Goal: Task Accomplishment & Management: Complete application form

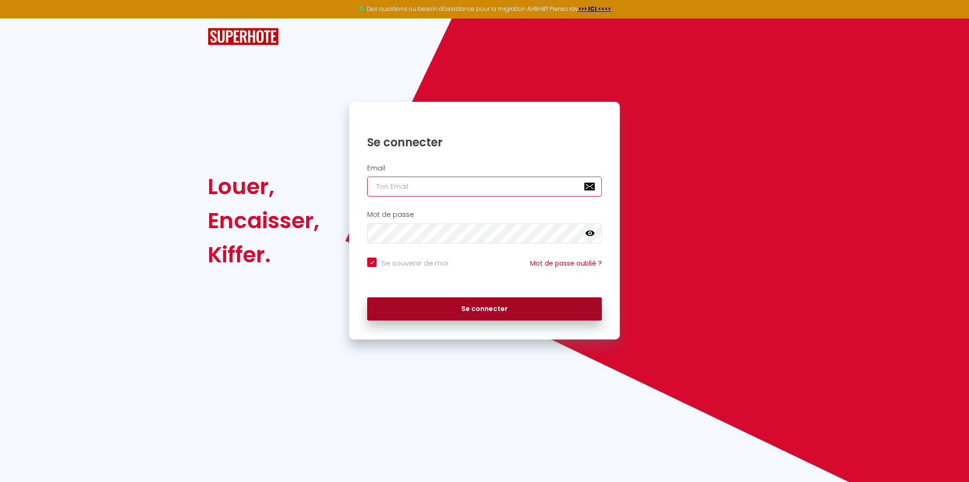
type input "[EMAIL_ADDRESS][DOMAIN_NAME]"
click at [515, 307] on button "Se connecter" at bounding box center [484, 309] width 235 height 24
checkbox input "true"
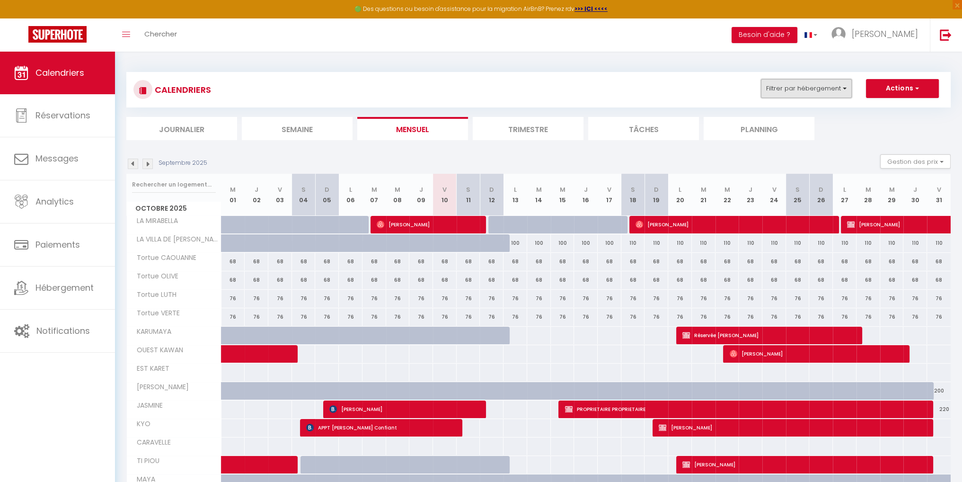
click at [793, 82] on button "Filtrer par hébergement" at bounding box center [806, 88] width 91 height 19
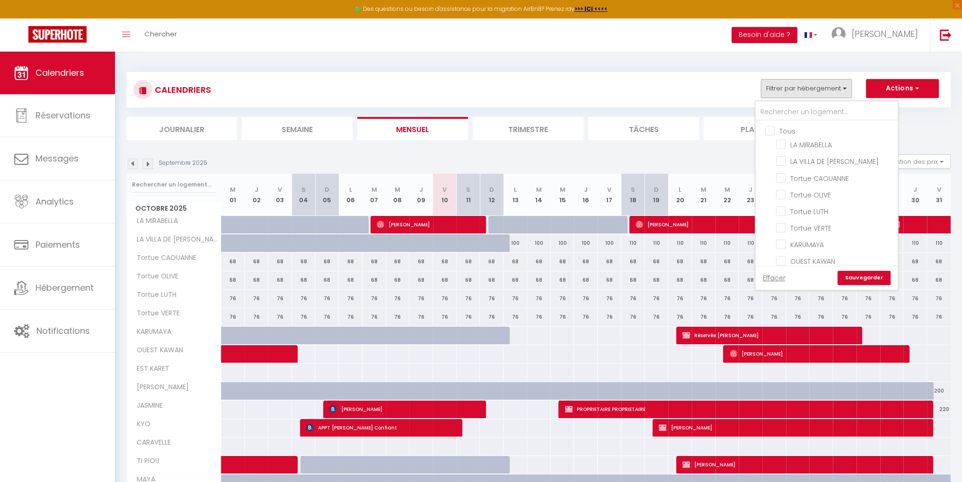
click at [772, 129] on input "Tous" at bounding box center [836, 129] width 142 height 9
checkbox input "true"
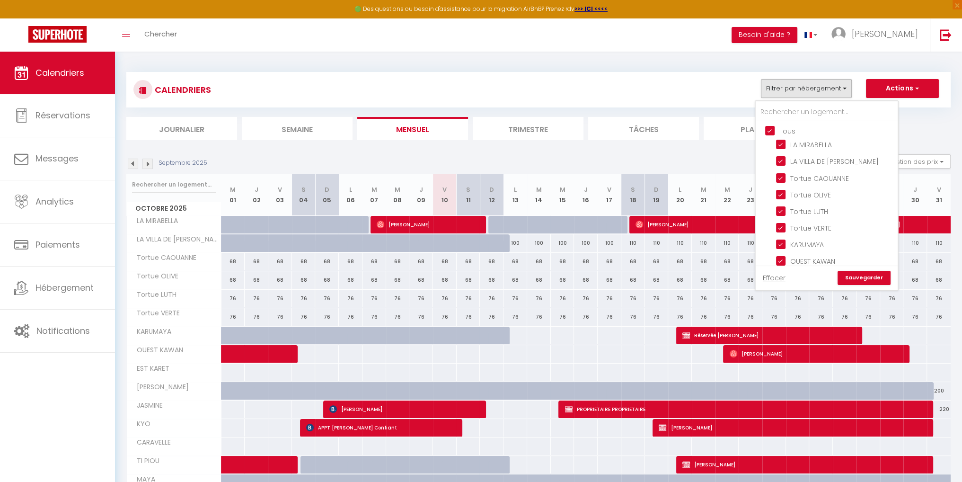
checkbox input "true"
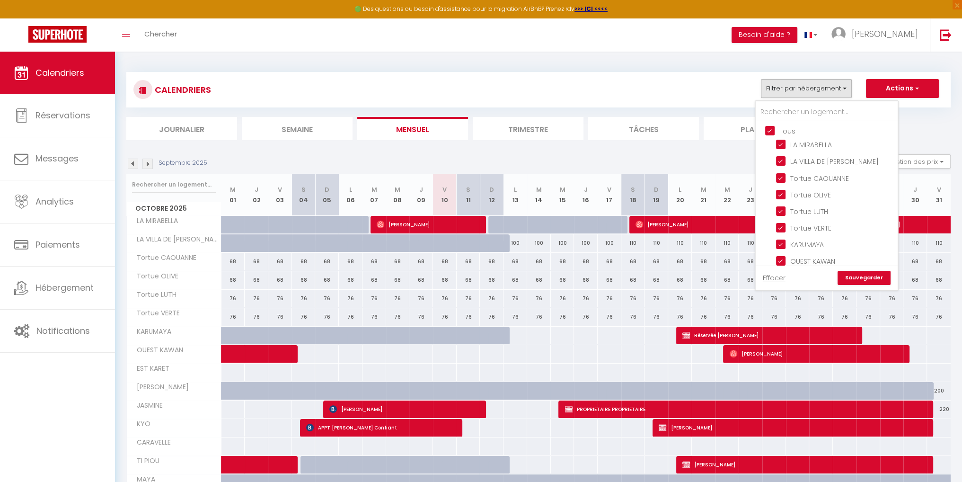
checkbox input "true"
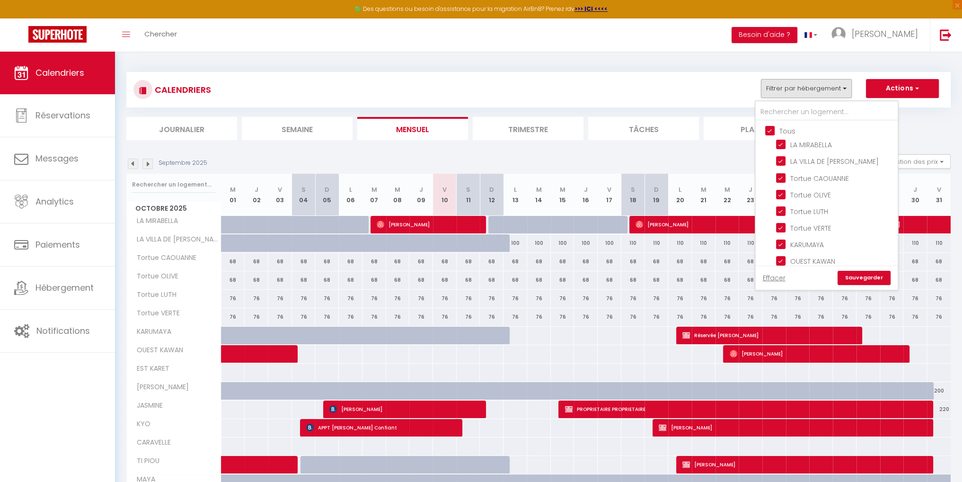
checkbox input "true"
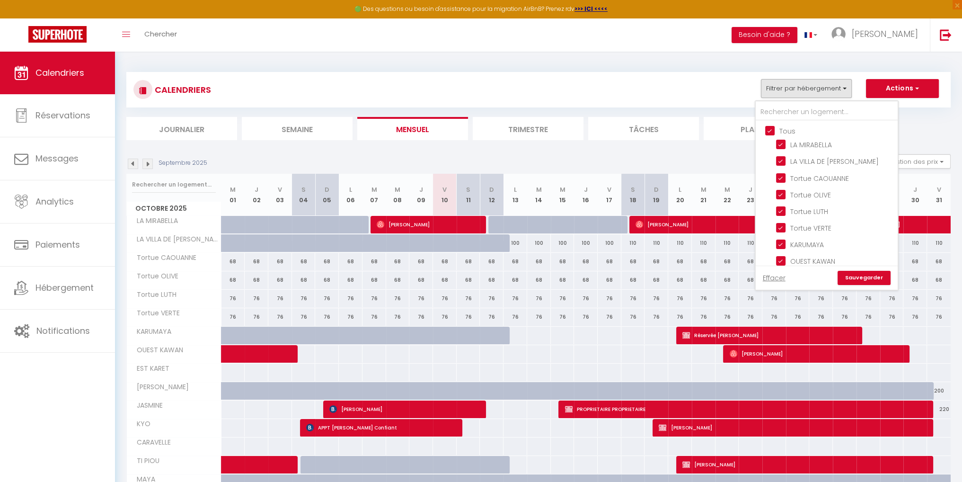
checkbox input "true"
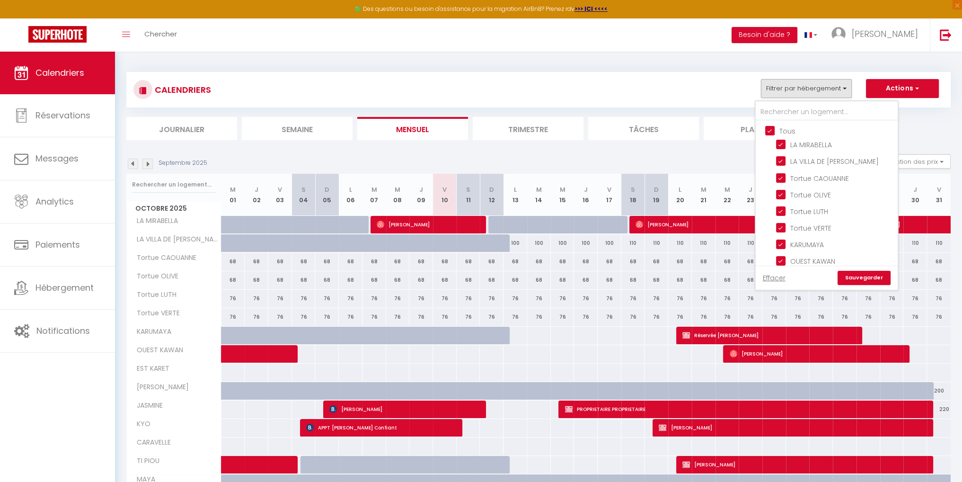
checkbox input "true"
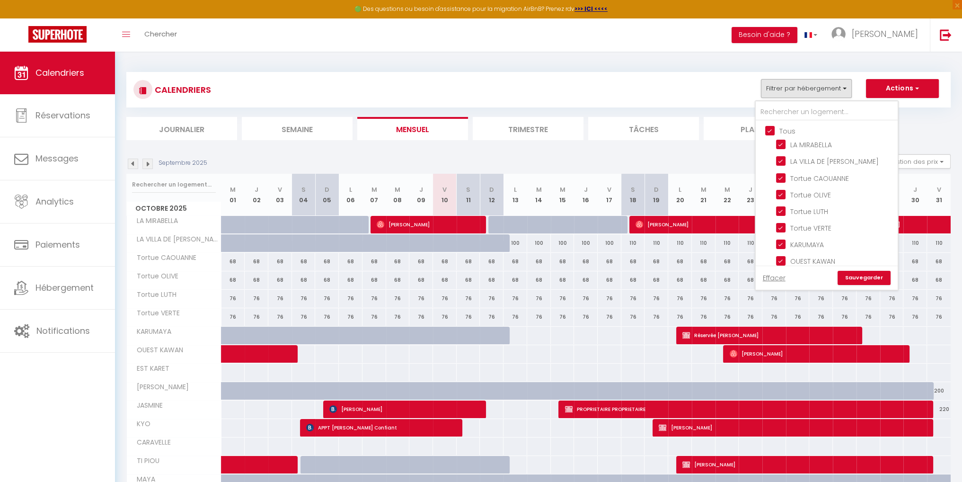
checkbox input "true"
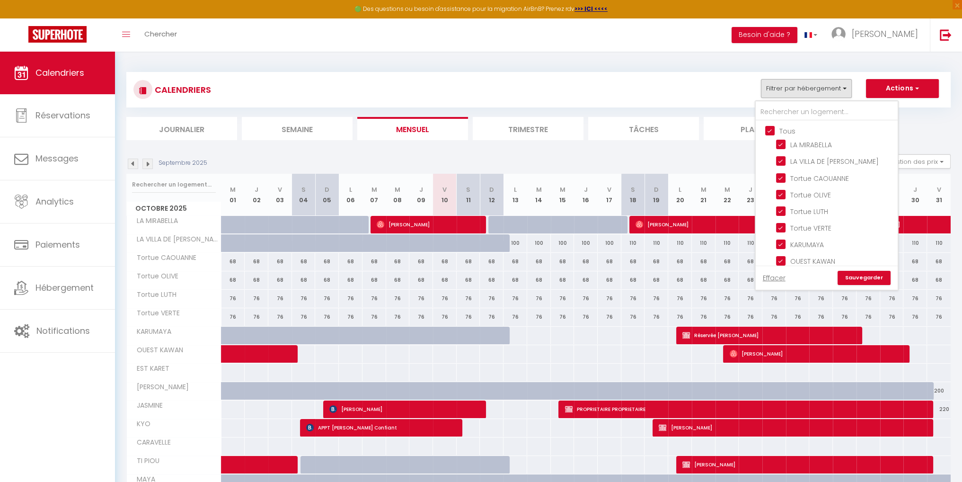
checkbox input "true"
click at [772, 129] on input "Tous" at bounding box center [836, 129] width 142 height 9
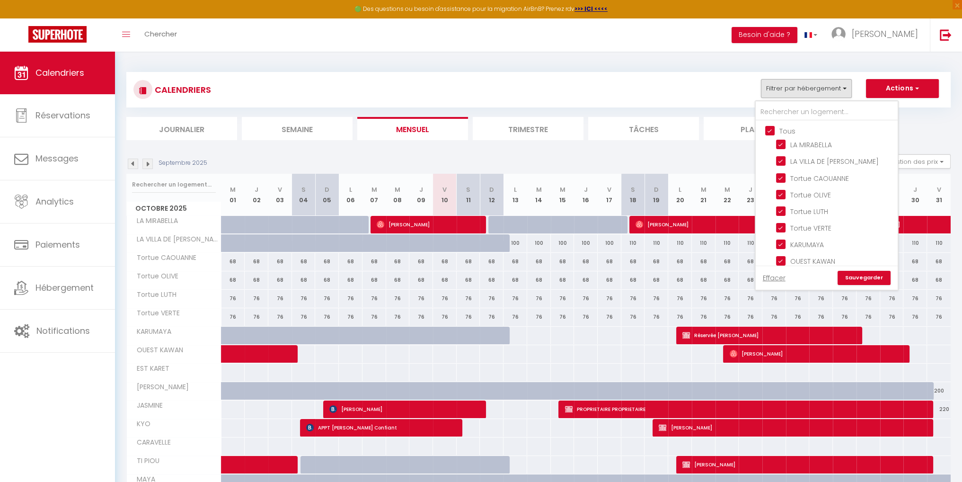
checkbox input "false"
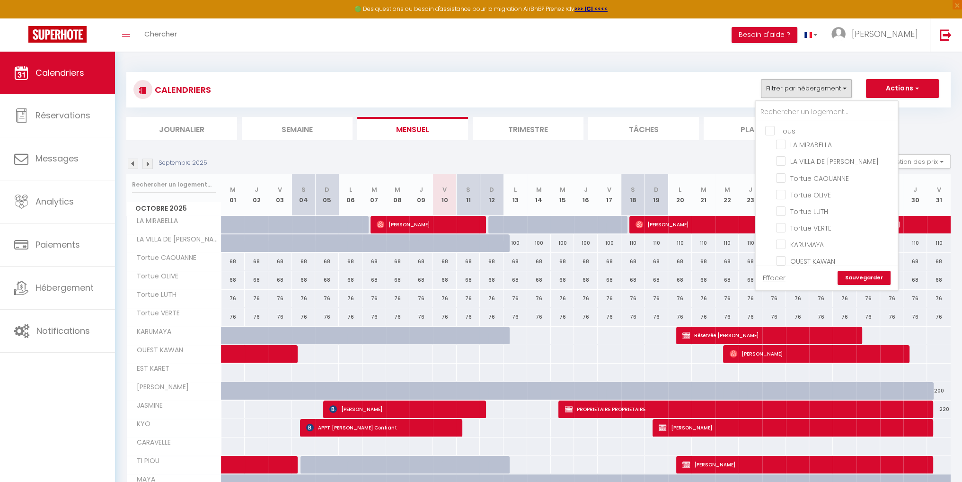
checkbox input "false"
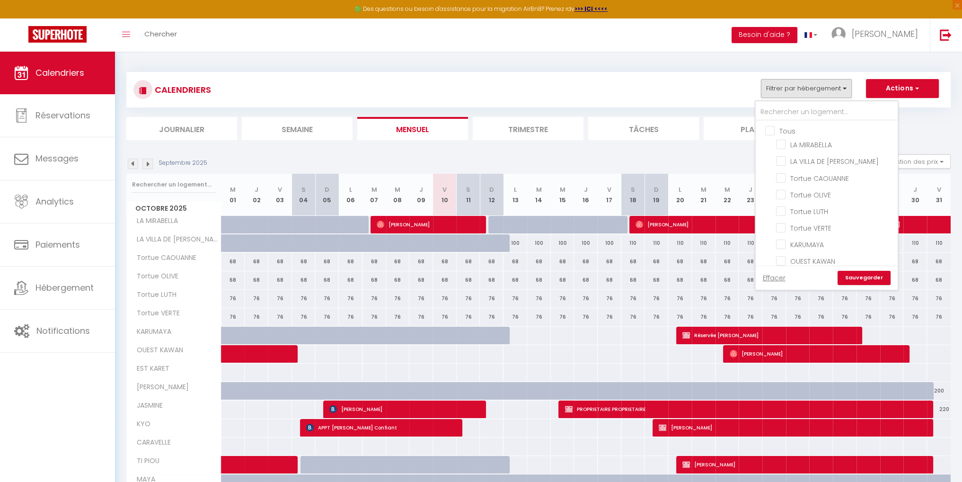
checkbox input "false"
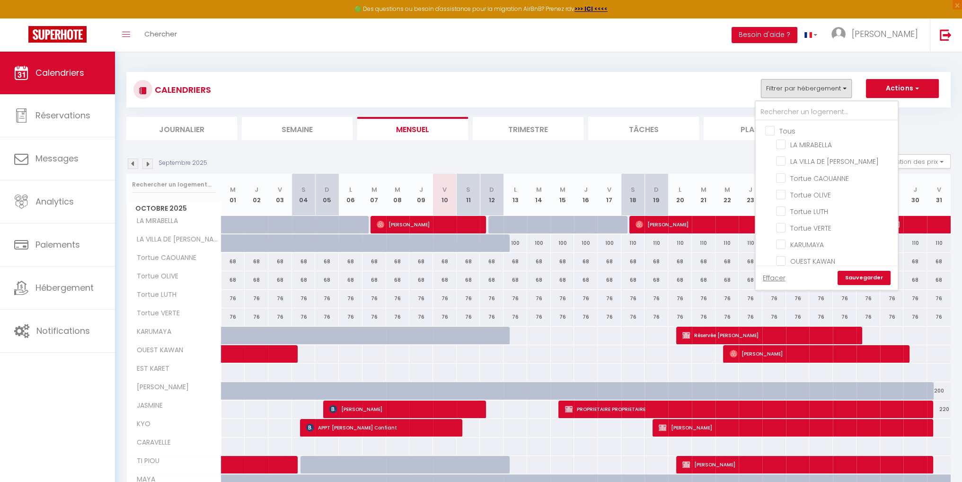
checkbox input "false"
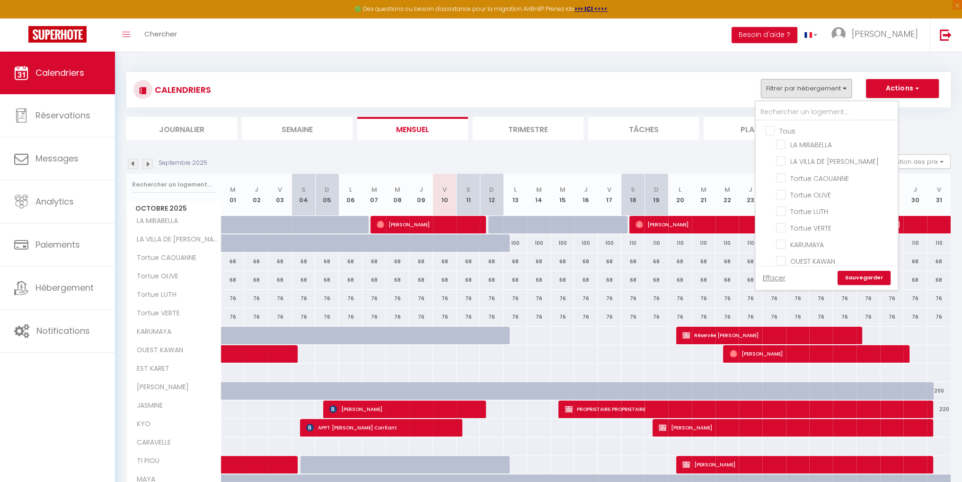
checkbox input "false"
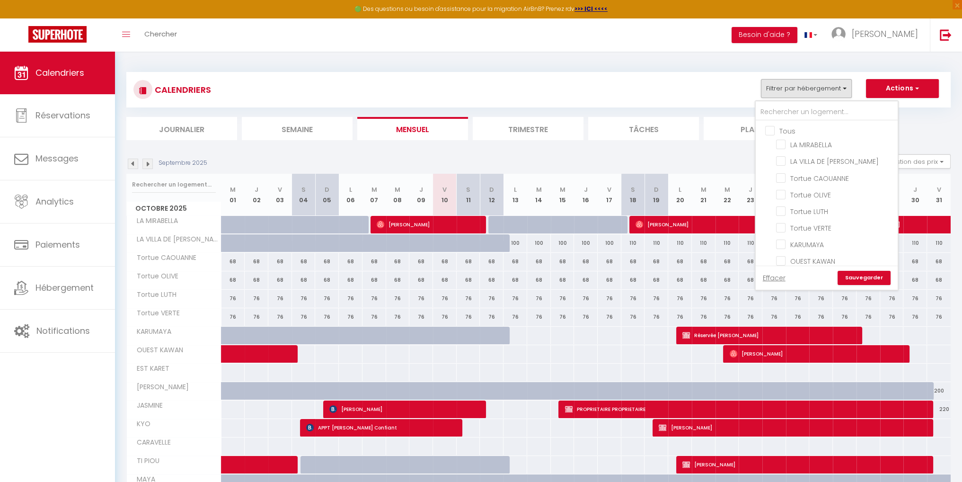
checkbox input "false"
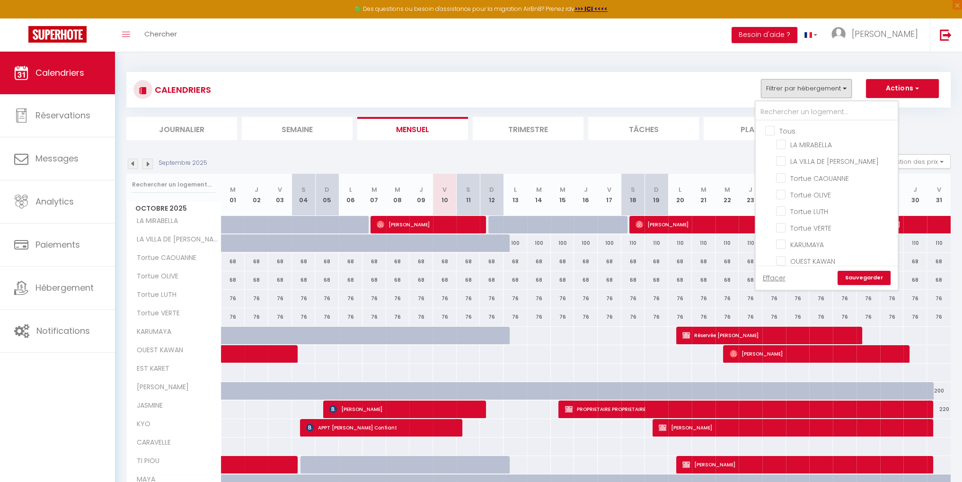
checkbox input "false"
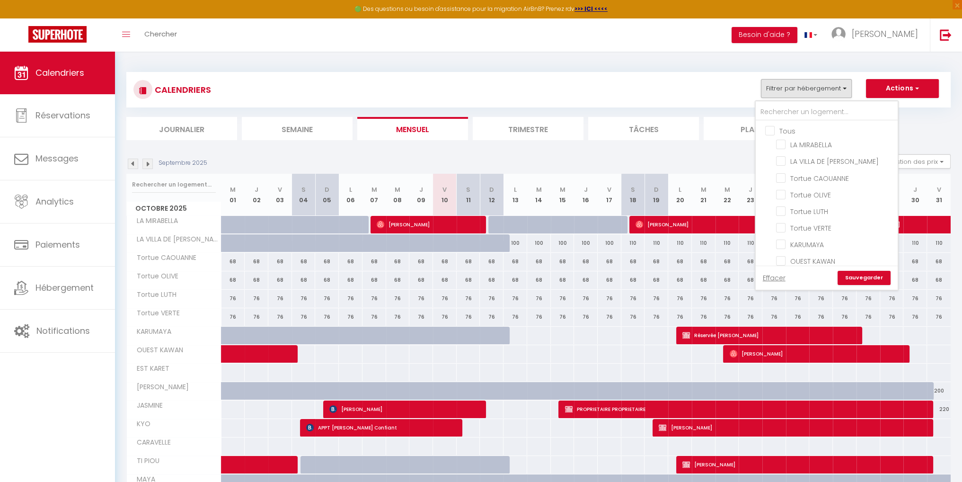
checkbox input "false"
click at [785, 182] on input "Tortue - Fleur de Canne" at bounding box center [835, 186] width 118 height 9
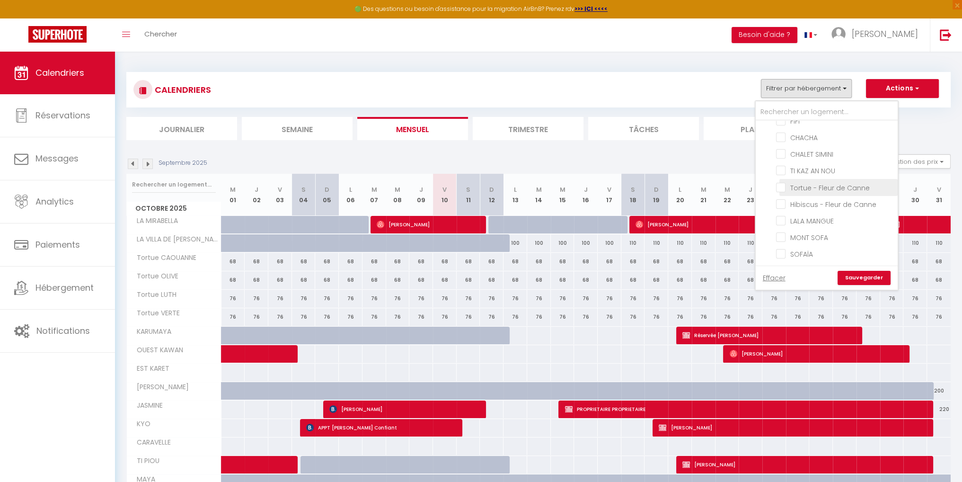
checkbox input "true"
click at [785, 199] on input "Hibiscus - Fleur de Canne" at bounding box center [835, 203] width 118 height 9
checkbox input "true"
click at [558, 125] on li "Trimestre" at bounding box center [528, 128] width 111 height 23
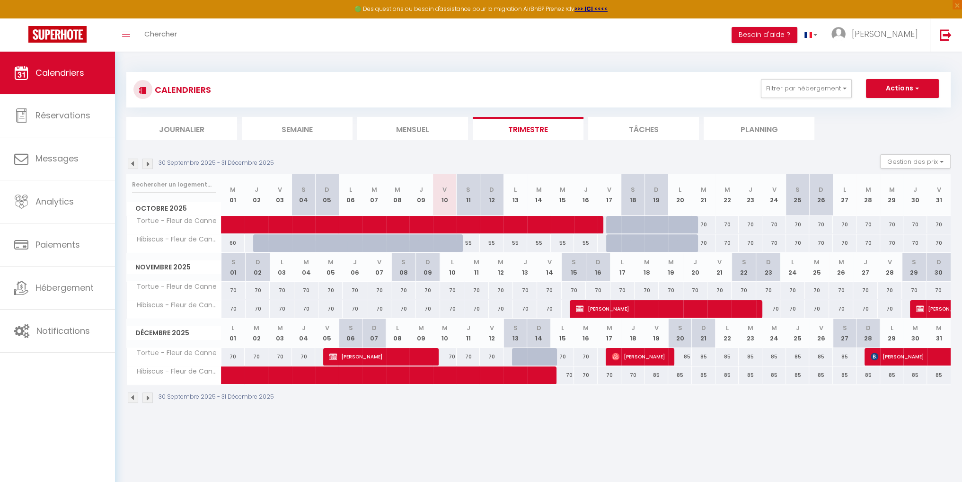
click at [146, 164] on img at bounding box center [147, 164] width 10 height 10
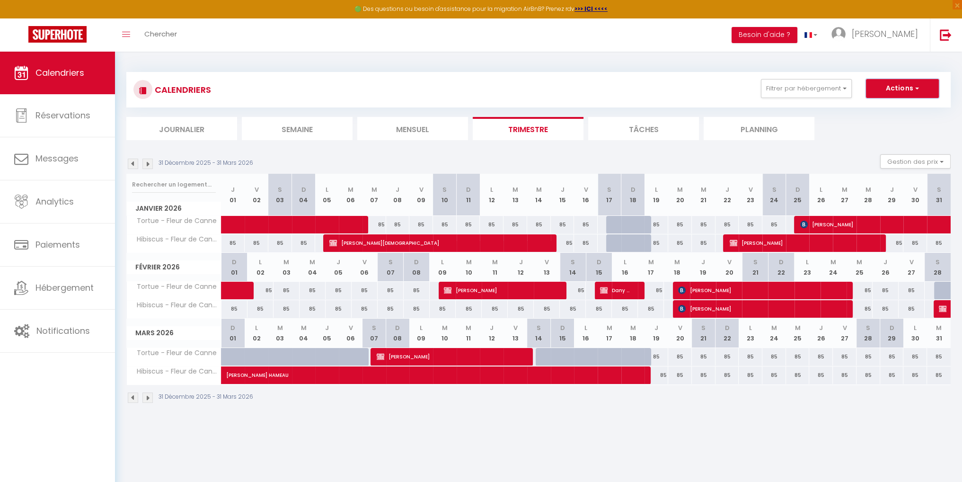
click at [915, 90] on span "button" at bounding box center [916, 87] width 6 height 9
click at [889, 105] on link "Nouvelle réservation" at bounding box center [893, 110] width 82 height 14
select select
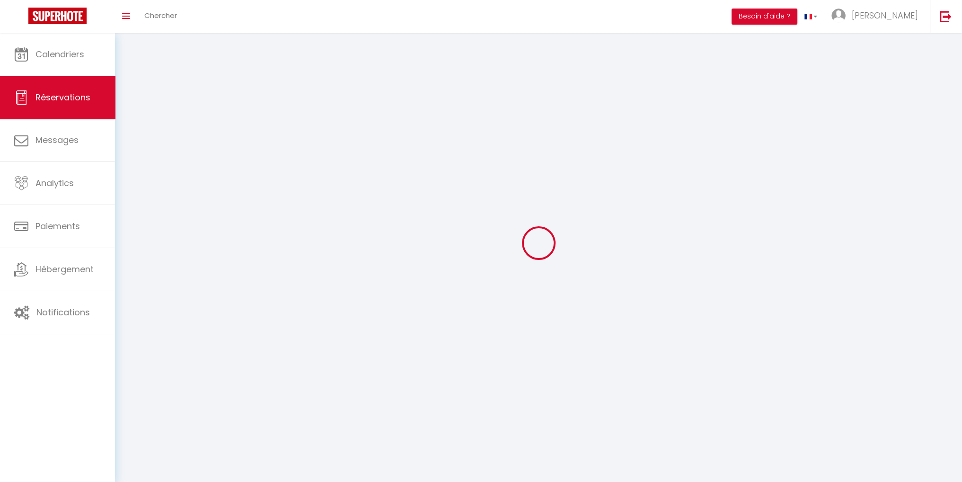
select select
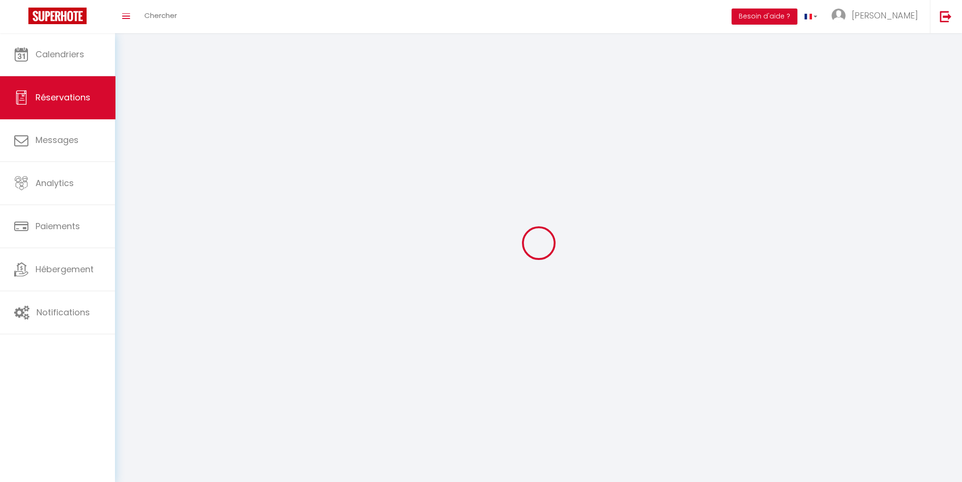
select select
checkbox input "false"
select select
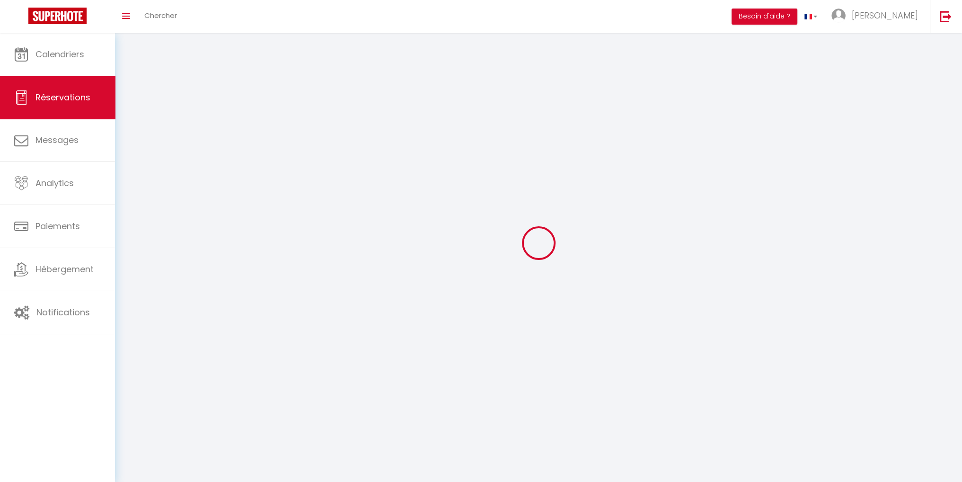
select select
checkbox input "false"
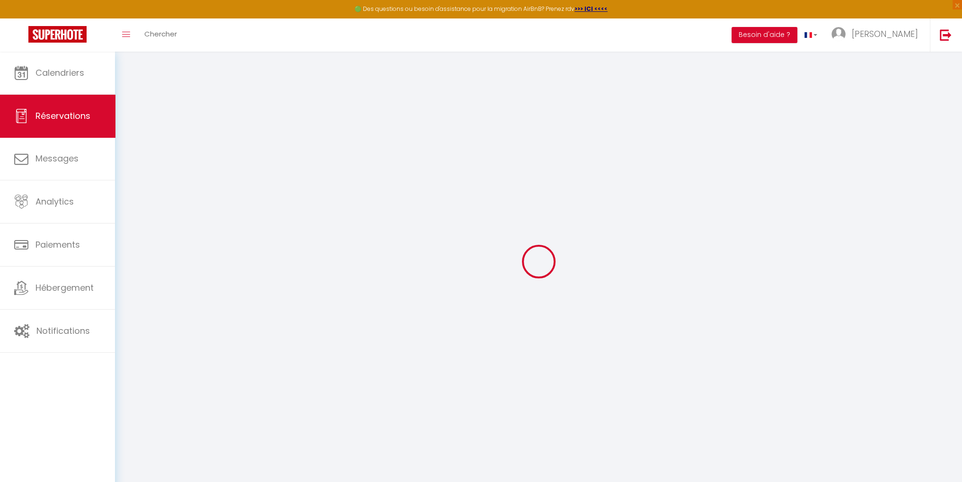
select select
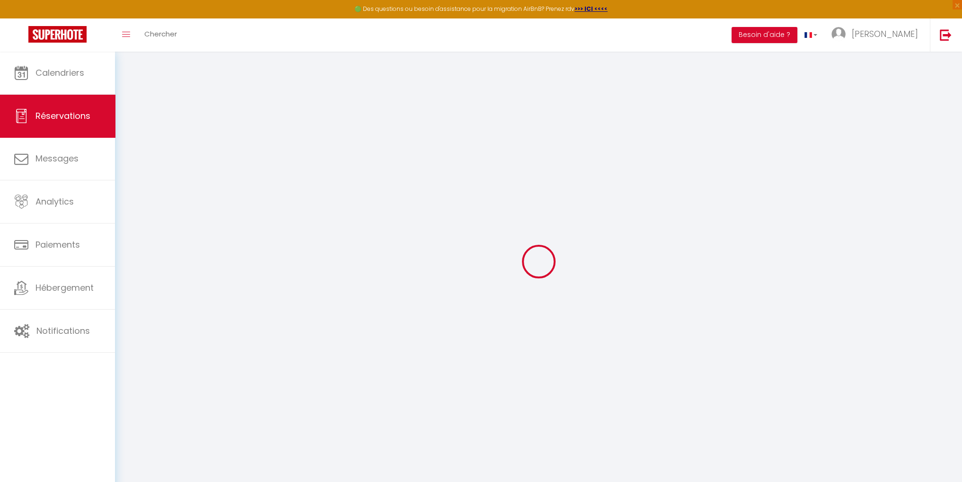
select select
checkbox input "false"
select select
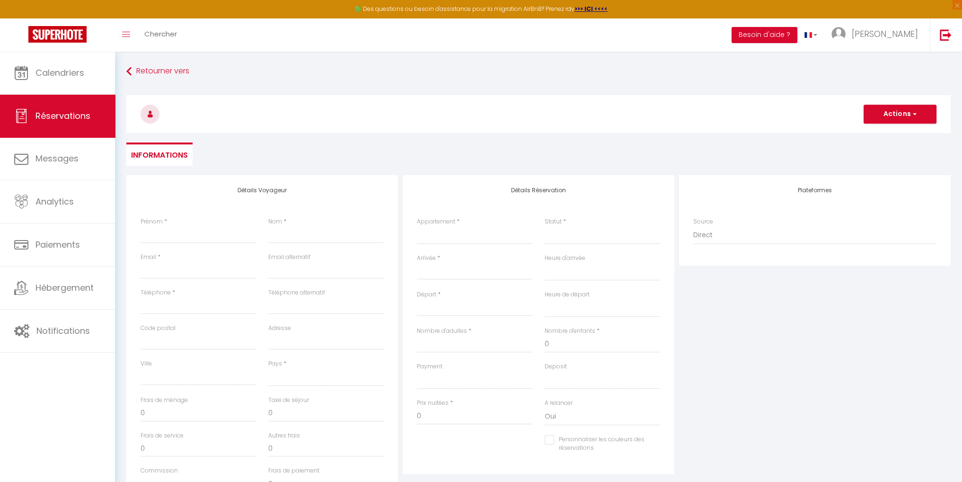
select select
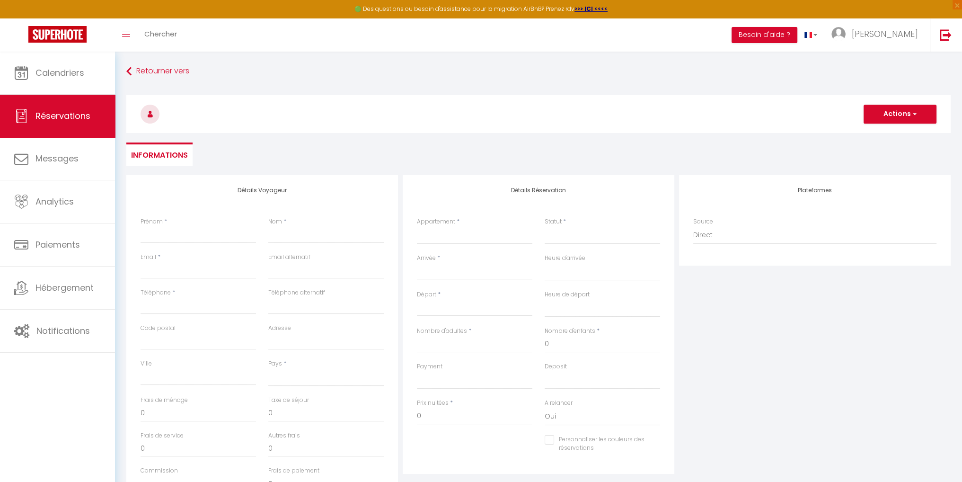
select select
checkbox input "false"
select select
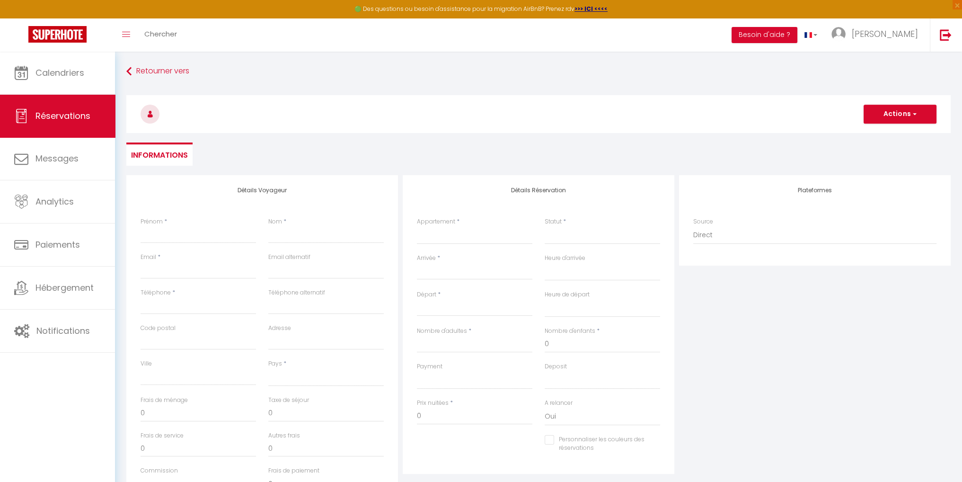
select select
checkbox input "false"
select select
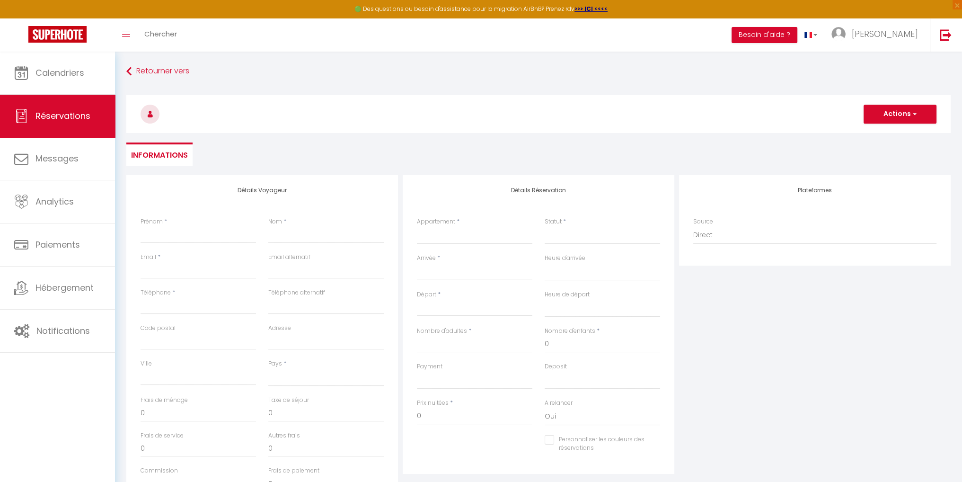
select select
click at [201, 233] on input "Prénom" at bounding box center [198, 234] width 115 height 17
type input "M"
select select
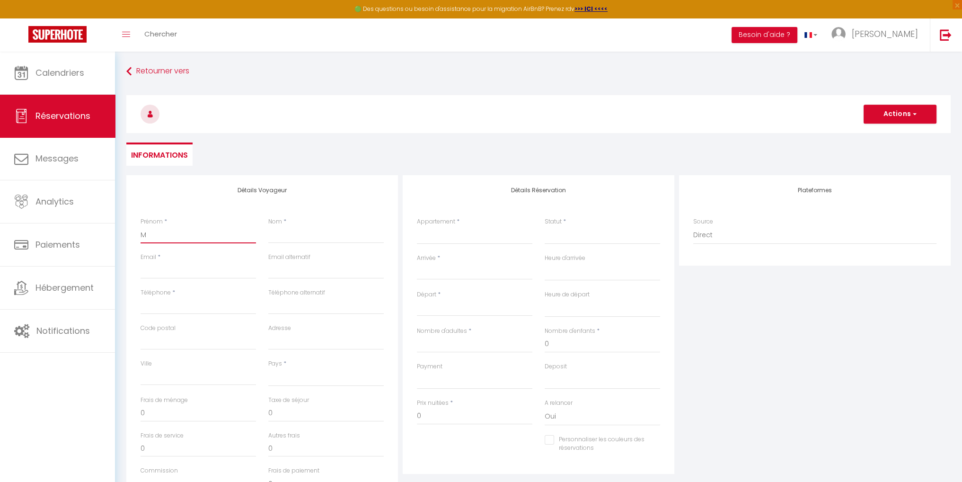
select select
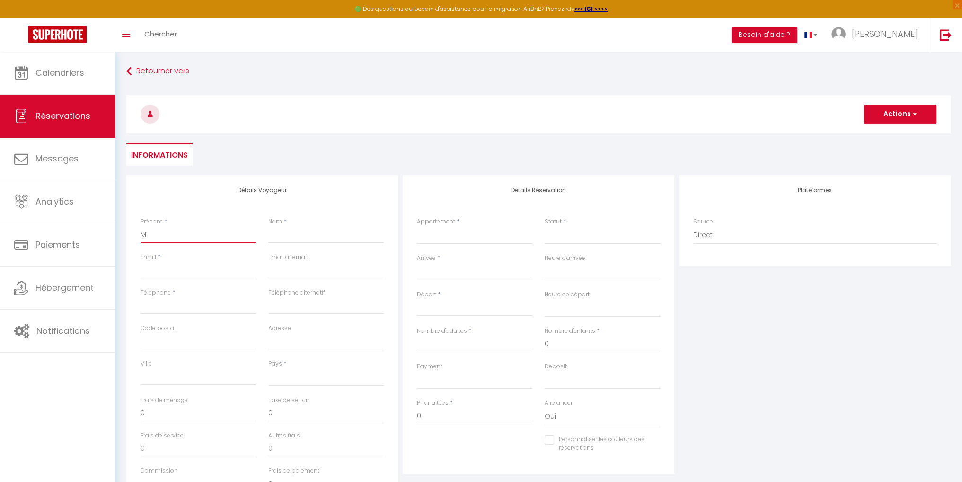
checkbox input "false"
type input "Ma"
select select
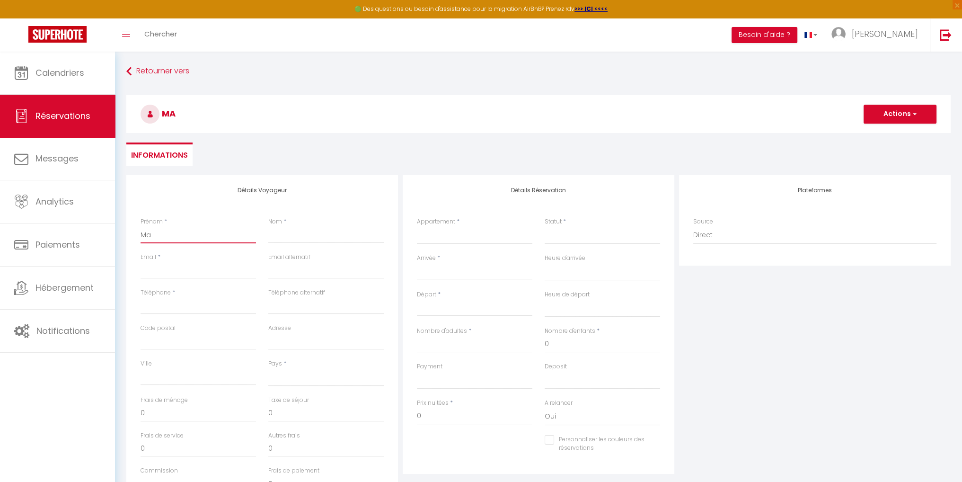
select select
checkbox input "false"
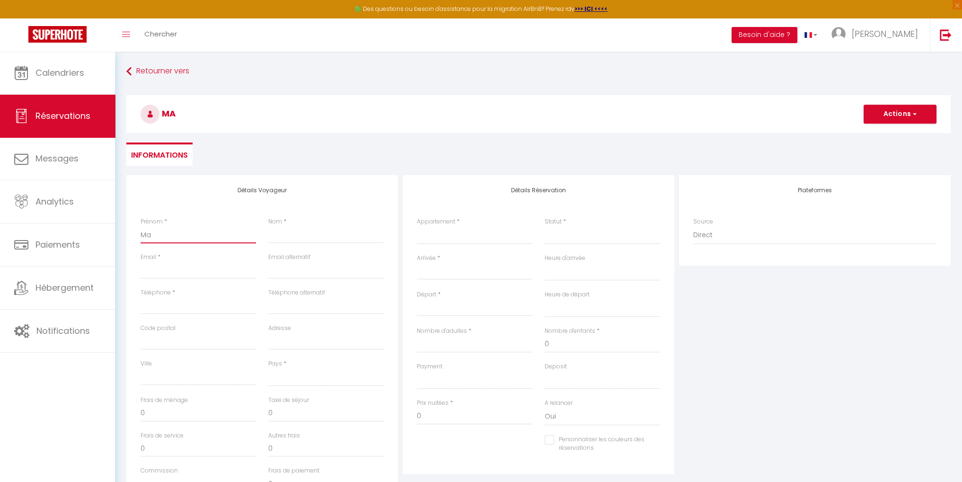
type input "Mar"
select select
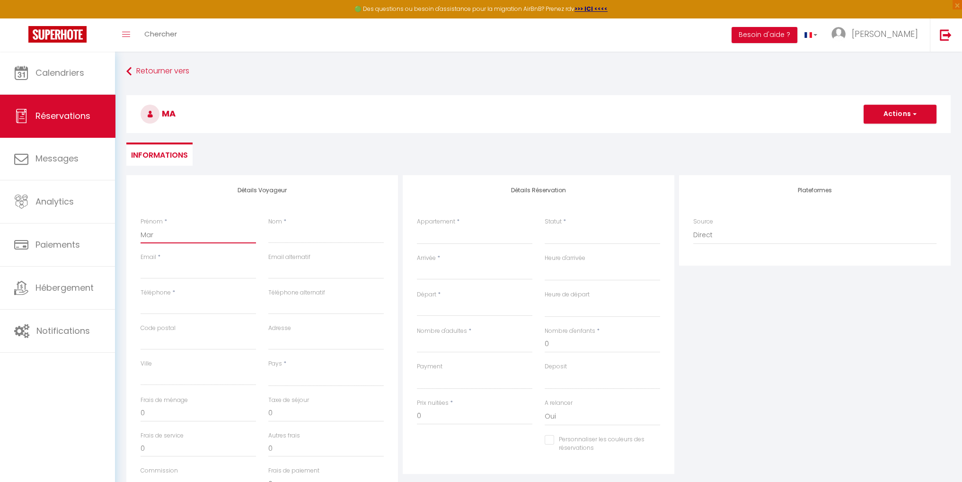
select select
checkbox input "false"
type input "Marr"
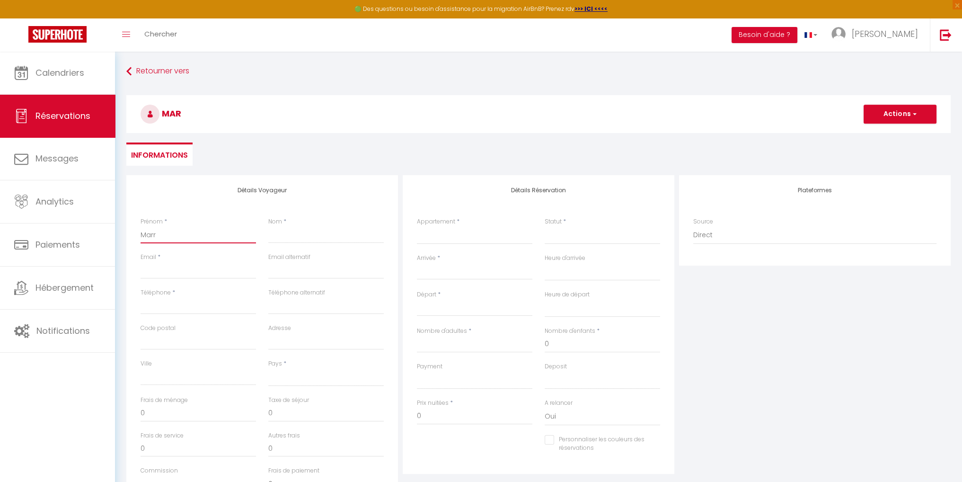
select select
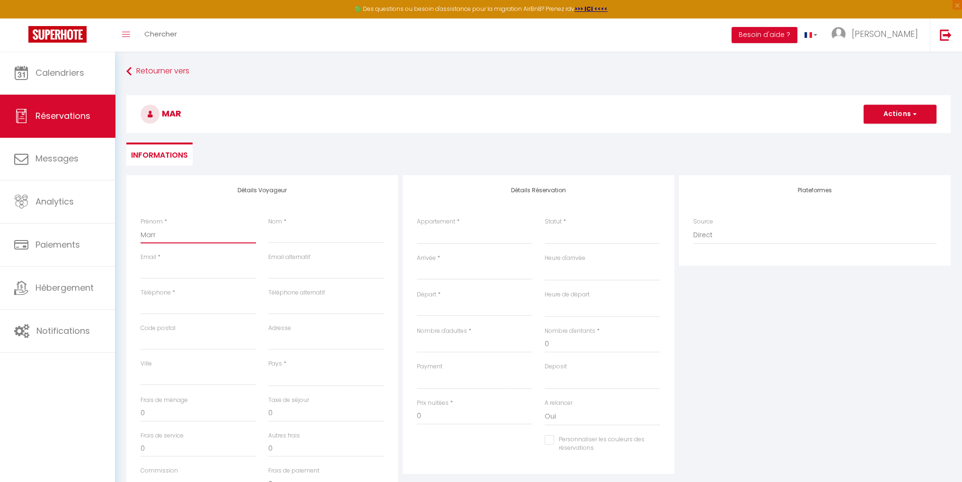
select select
checkbox input "false"
type input "Marra"
select select
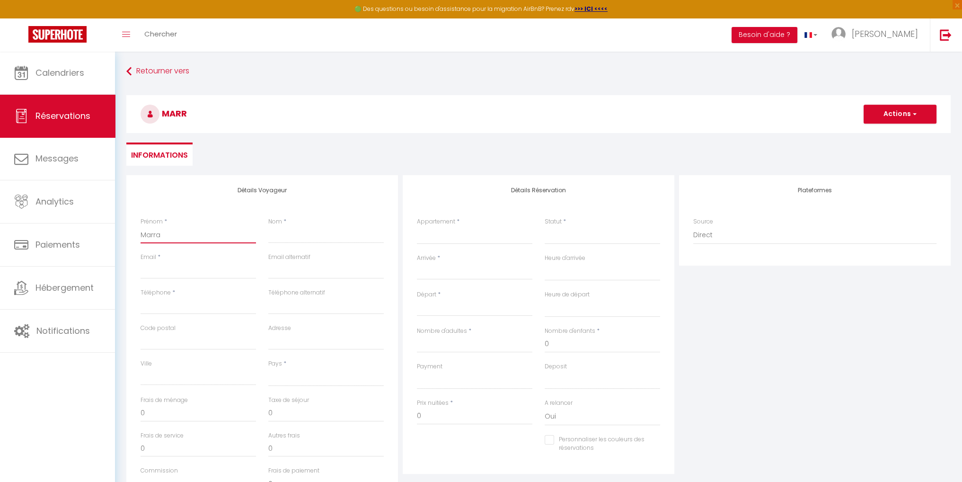
select select
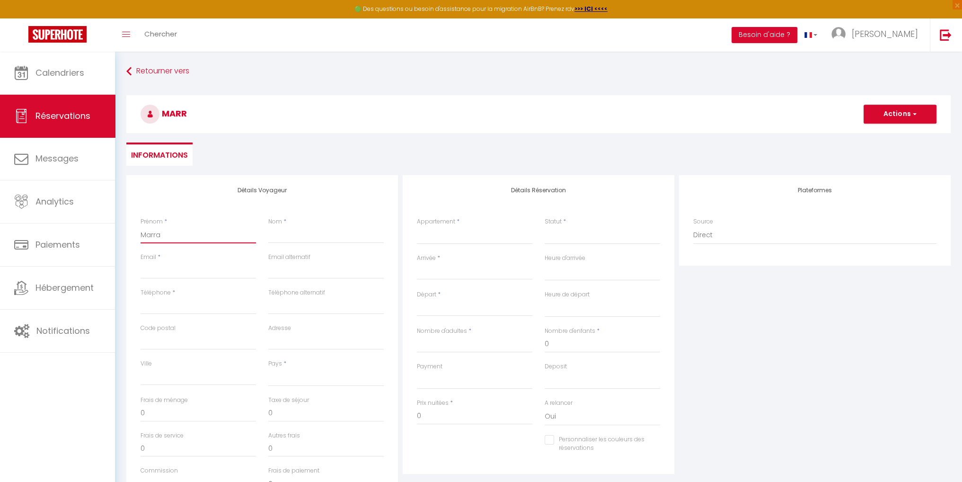
select select
checkbox input "false"
type input "Marrai"
select select
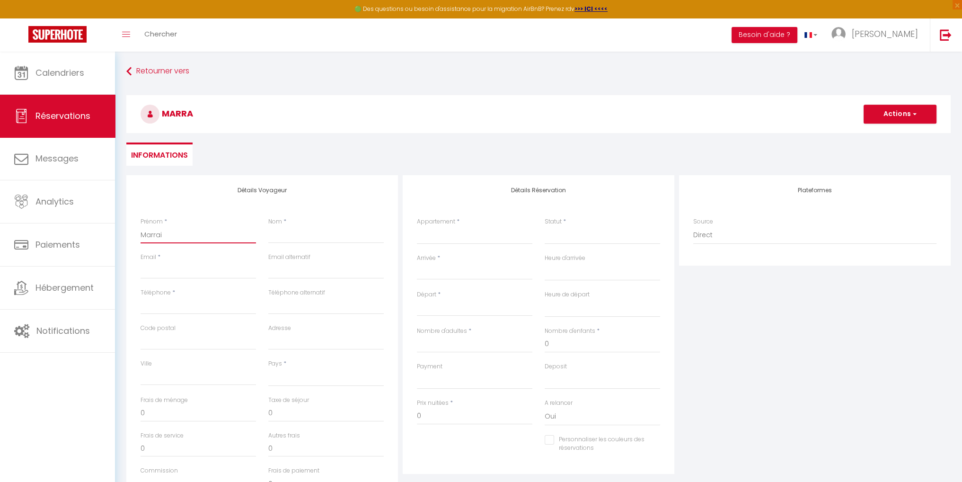
select select
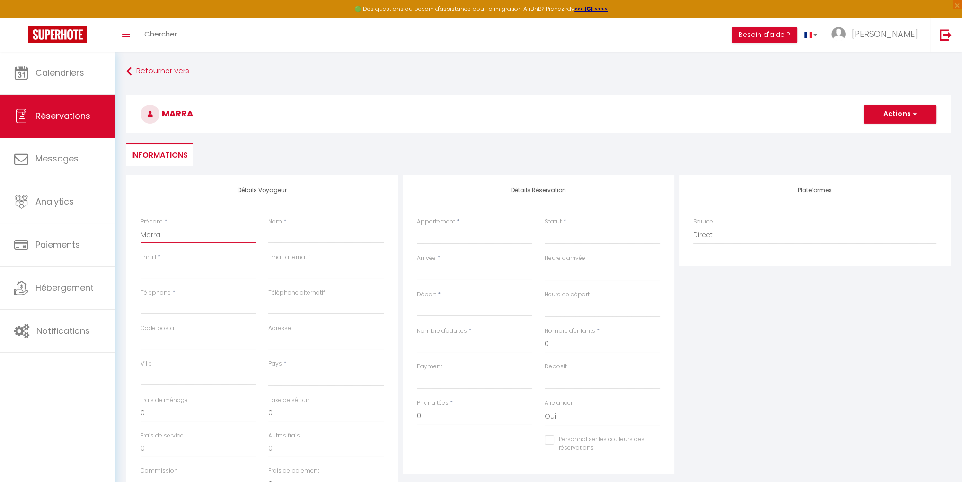
checkbox input "false"
type input "Marrain"
select select
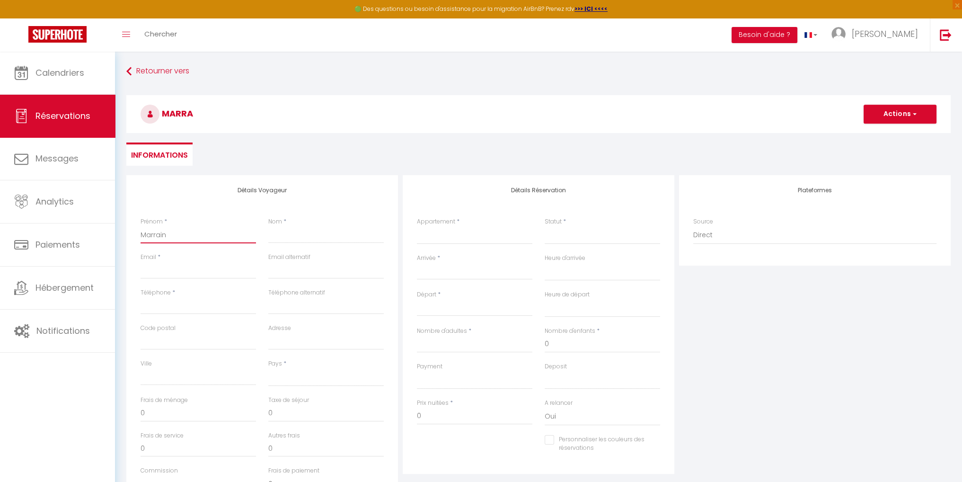
select select
checkbox input "false"
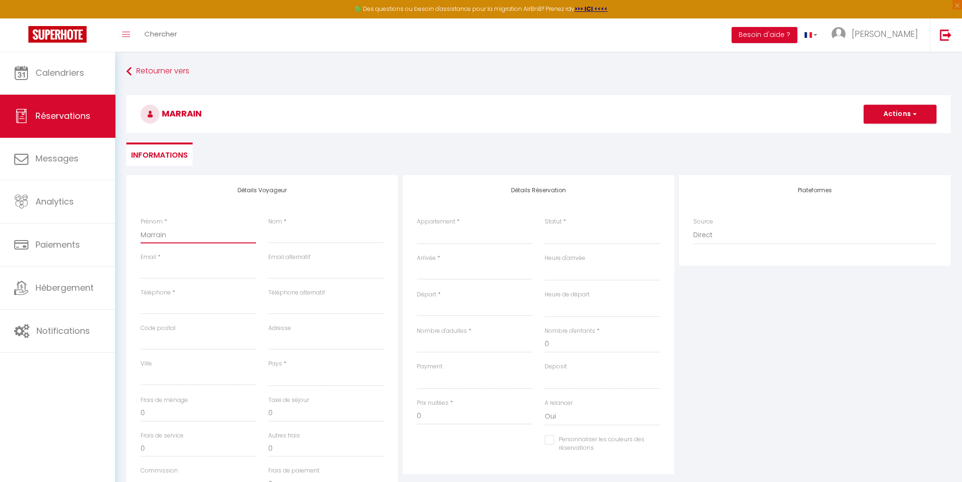
type input "Marraine"
select select
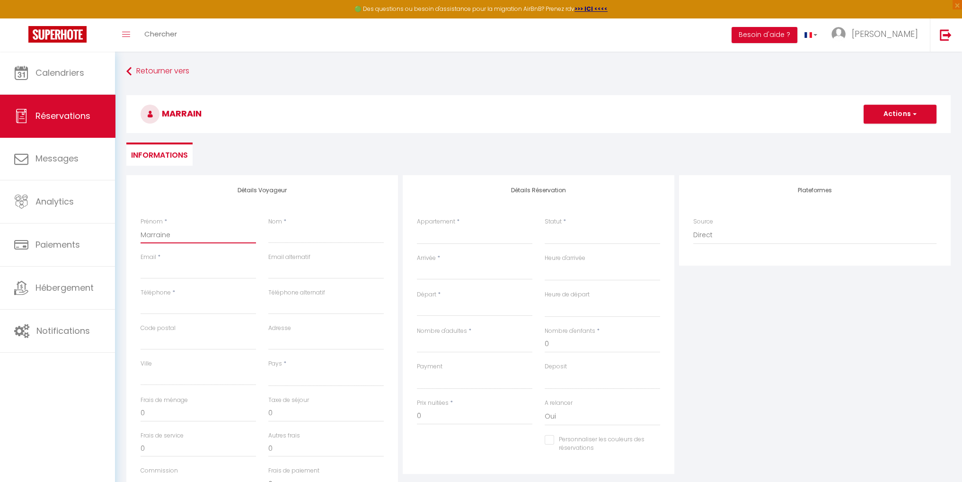
select select
checkbox input "false"
type input "Marraine"
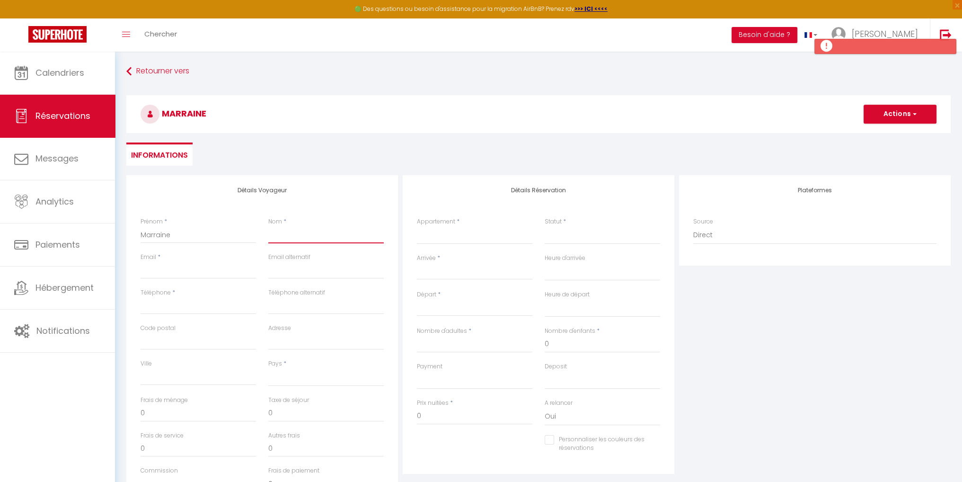
type input "S"
select select
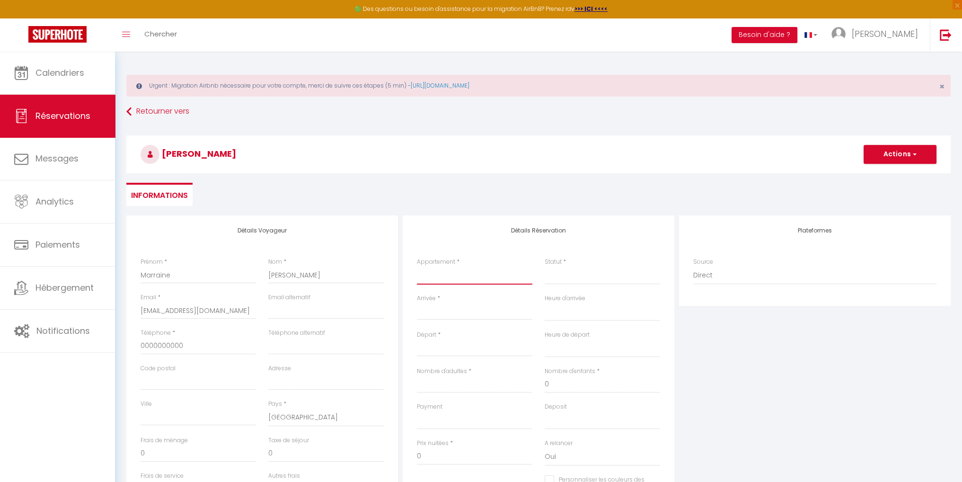
click at [435, 275] on select "LA MIRABELLA LA VILLA DE [PERSON_NAME] CAOUANNE Tortue OLIVE Tortue LUTH Tortue…" at bounding box center [474, 275] width 115 height 18
click at [417, 266] on select "LA MIRABELLA LA VILLA DE [PERSON_NAME] CAOUANNE Tortue OLIVE Tortue LUTH Tortue…" at bounding box center [474, 275] width 115 height 18
click at [434, 308] on input "Arrivée" at bounding box center [474, 312] width 115 height 12
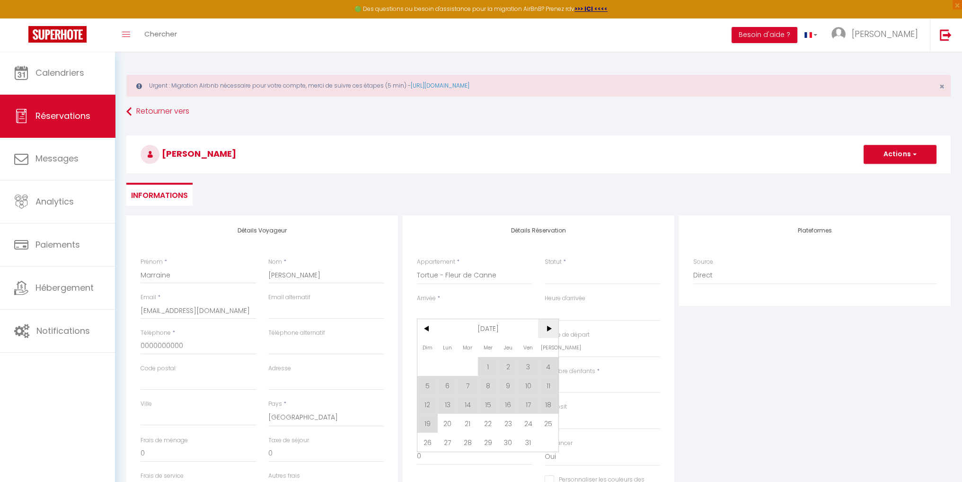
click at [542, 331] on span ">" at bounding box center [548, 328] width 20 height 19
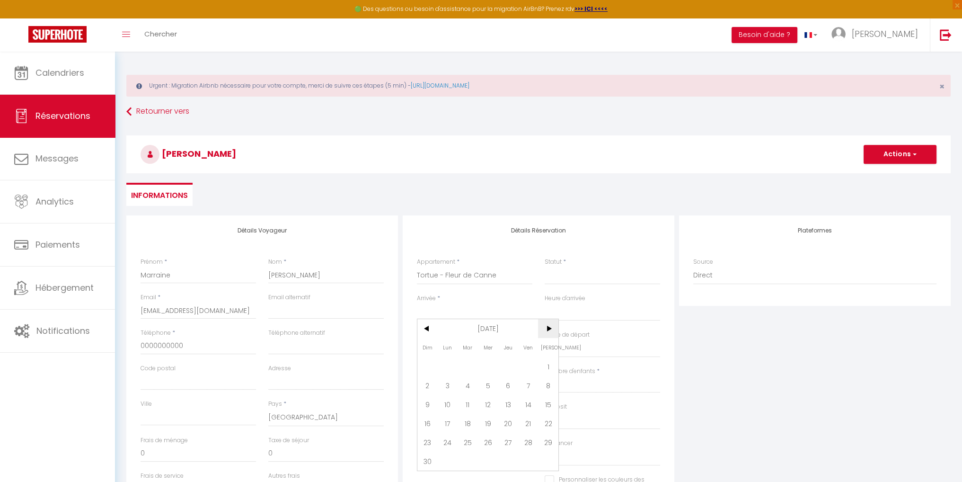
click at [542, 331] on span ">" at bounding box center [548, 328] width 20 height 19
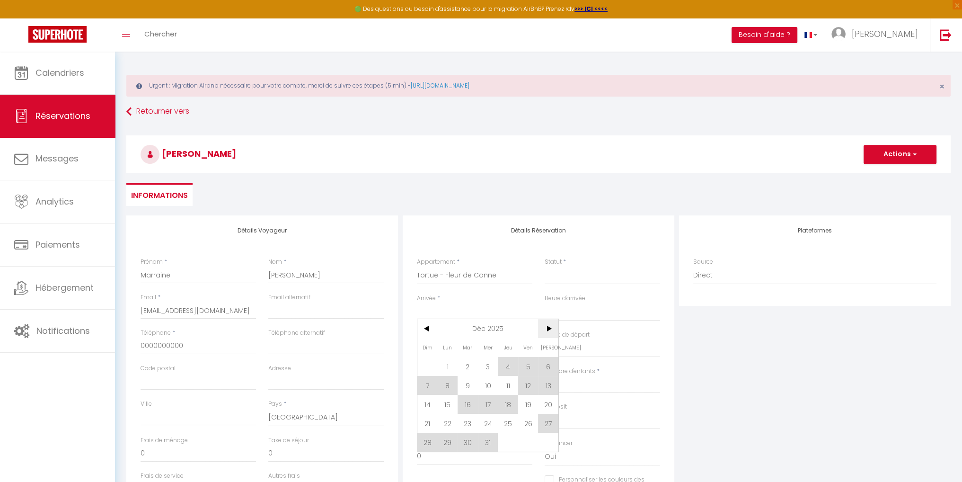
click at [542, 331] on span ">" at bounding box center [548, 328] width 20 height 19
click at [546, 380] on span "10" at bounding box center [548, 385] width 20 height 19
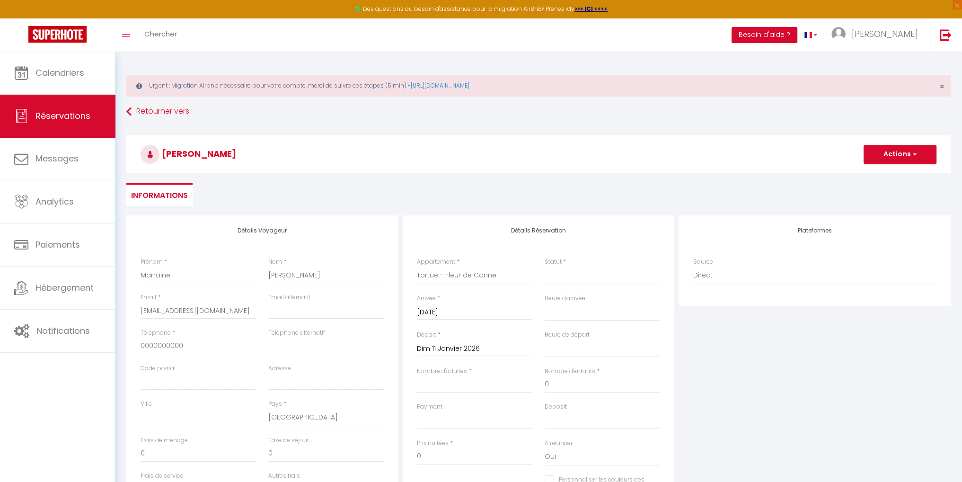
click at [488, 350] on input "Dim 11 Janvier 2026" at bounding box center [474, 349] width 115 height 12
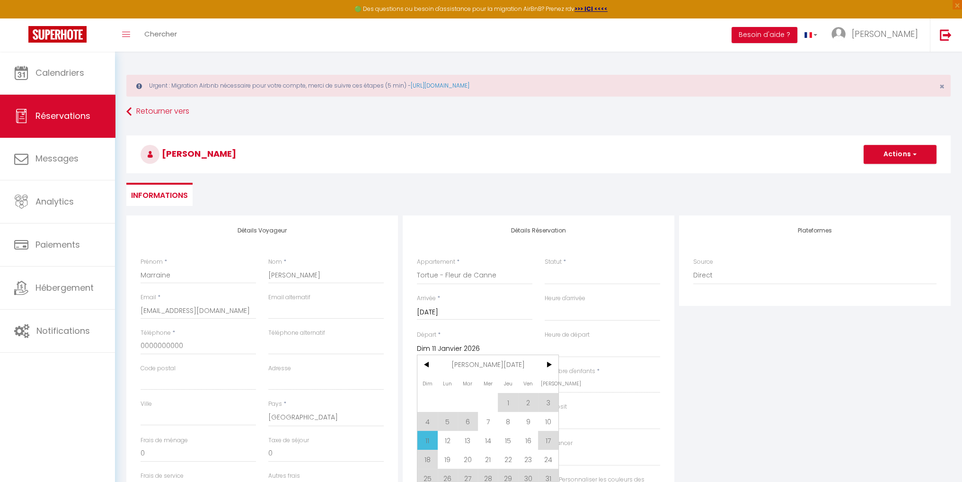
click at [536, 438] on span "16" at bounding box center [528, 440] width 20 height 19
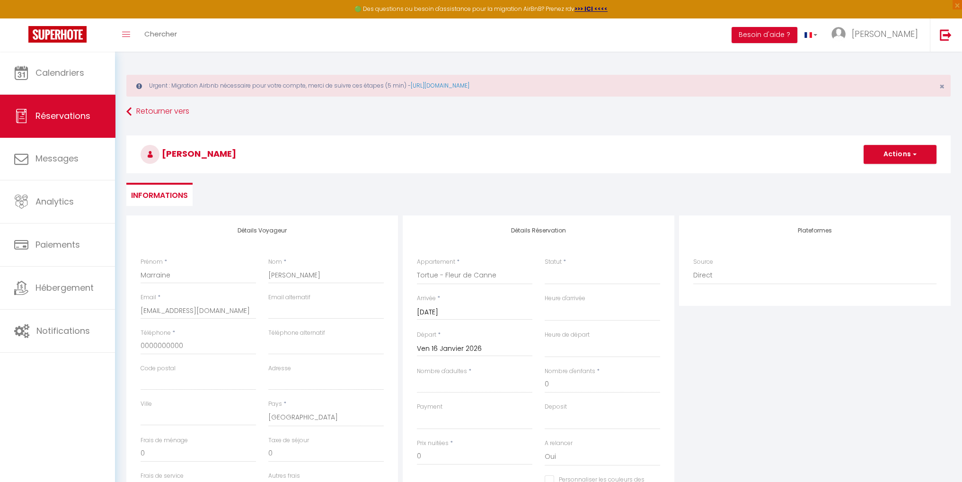
click at [435, 349] on input "Ven 16 Janvier 2026" at bounding box center [474, 349] width 115 height 12
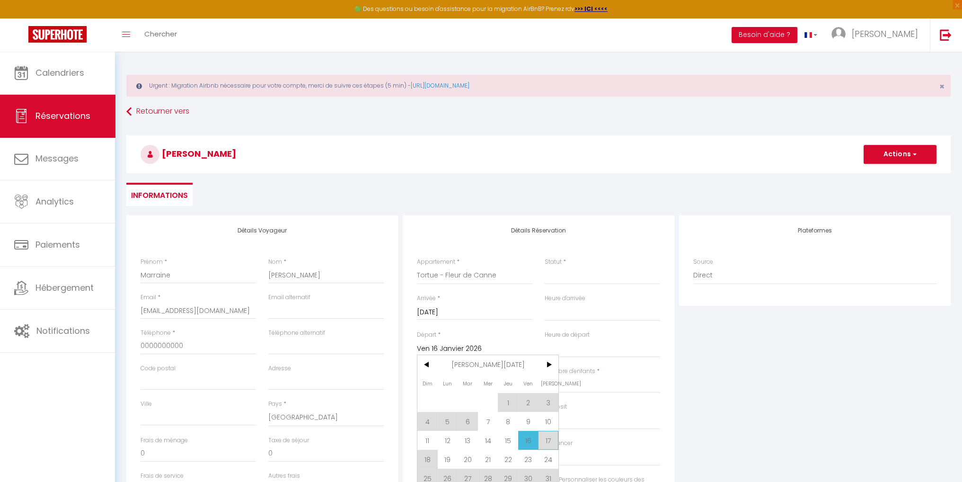
click at [551, 437] on span "17" at bounding box center [548, 440] width 20 height 19
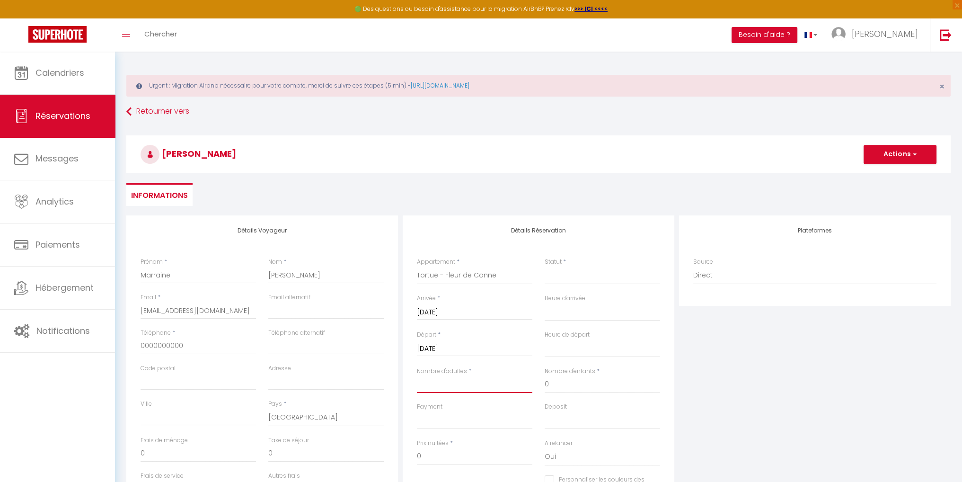
drag, startPoint x: 468, startPoint y: 386, endPoint x: 460, endPoint y: 384, distance: 8.4
click at [462, 385] on input "Nombre d'adultes" at bounding box center [474, 384] width 115 height 17
click at [911, 155] on span "button" at bounding box center [914, 154] width 6 height 9
click at [895, 170] on link "Enregistrer" at bounding box center [890, 175] width 75 height 12
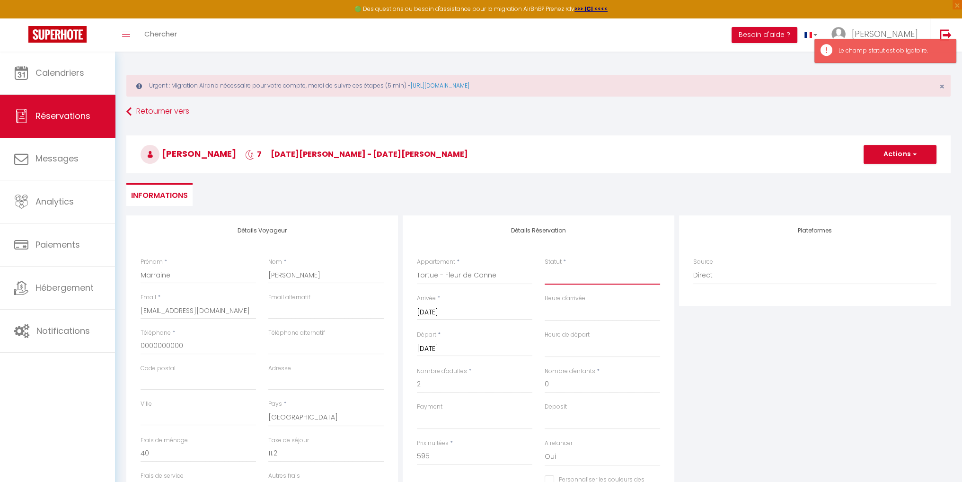
click at [567, 281] on select "Confirmé Non Confirmé [PERSON_NAME] par le voyageur No Show Request" at bounding box center [602, 275] width 115 height 18
click at [545, 266] on select "Confirmé Non Confirmé [PERSON_NAME] par le voyageur No Show Request" at bounding box center [602, 275] width 115 height 18
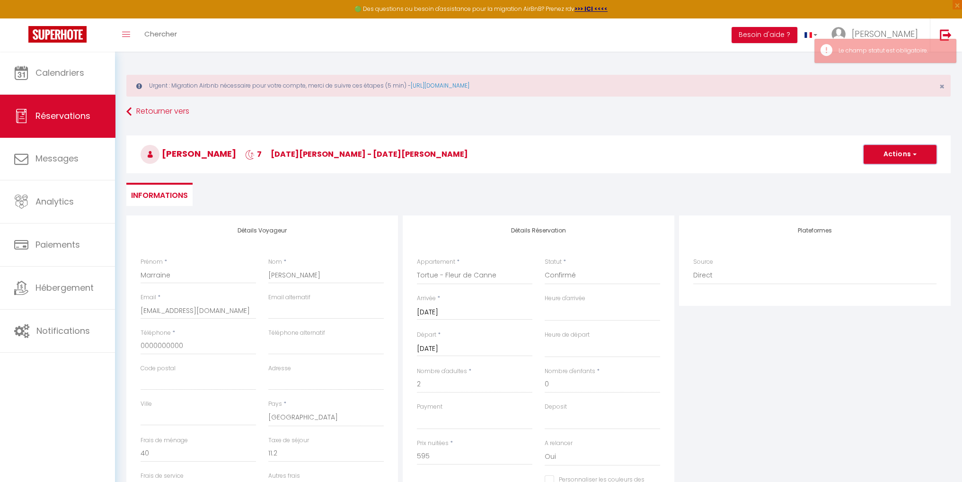
click at [883, 156] on button "Actions" at bounding box center [900, 154] width 73 height 19
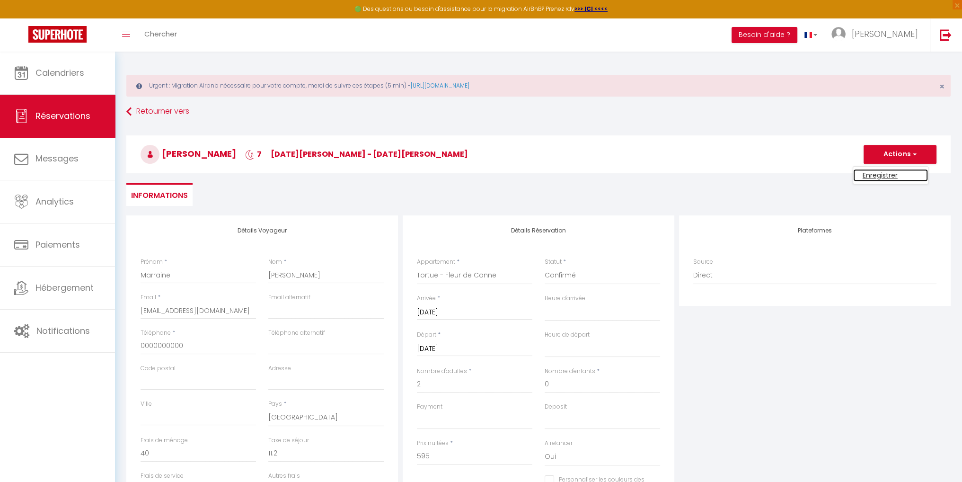
click at [863, 177] on link "Enregistrer" at bounding box center [890, 175] width 75 height 12
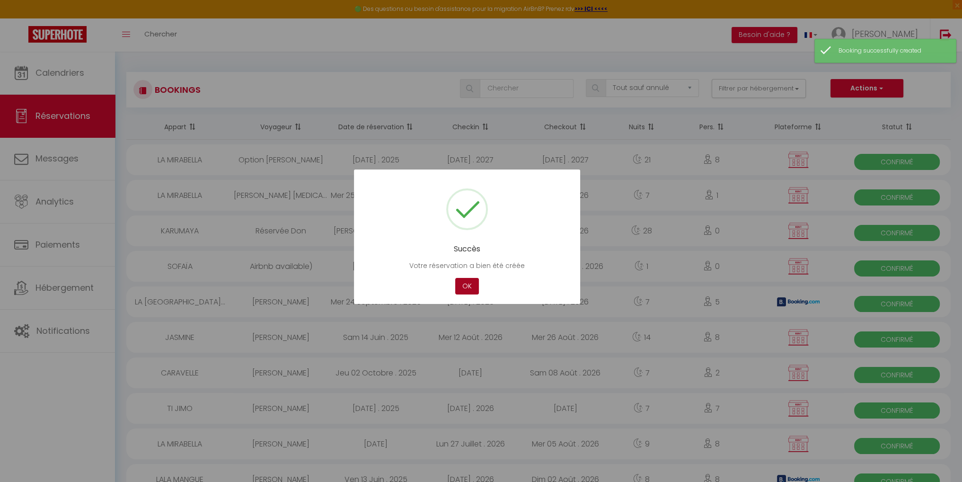
click at [467, 282] on button "OK" at bounding box center [467, 286] width 24 height 17
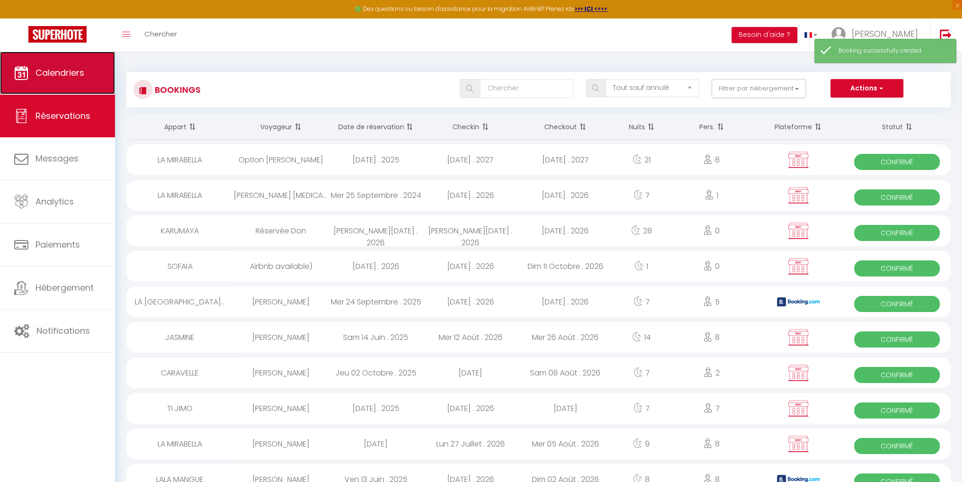
click at [68, 72] on span "Calendriers" at bounding box center [60, 73] width 49 height 12
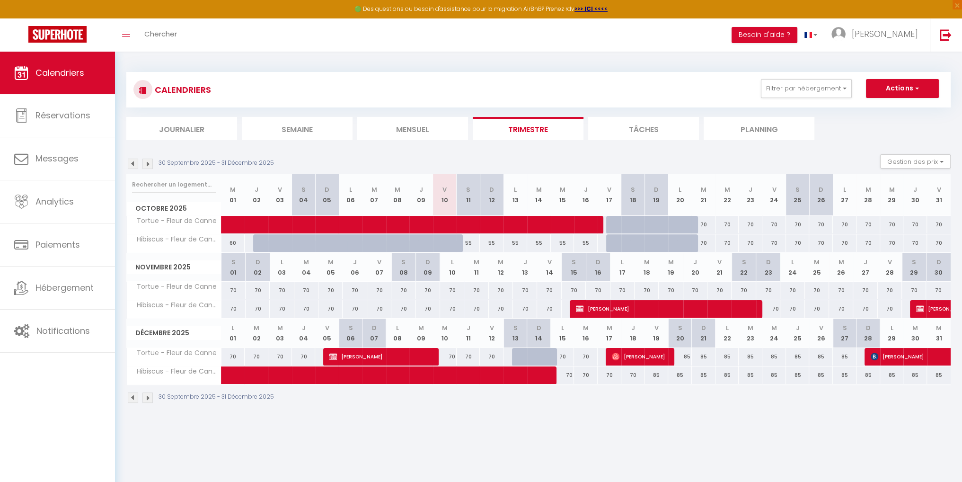
click at [147, 166] on img at bounding box center [147, 164] width 10 height 10
